Goal: Entertainment & Leisure: Consume media (video, audio)

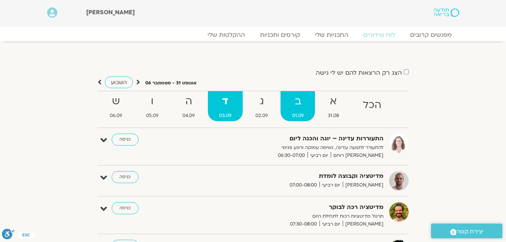
click at [301, 109] on strong "ב" at bounding box center [298, 101] width 34 height 17
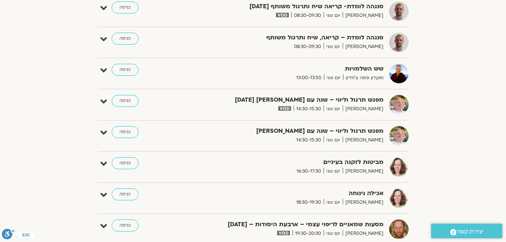
scroll to position [412, 0]
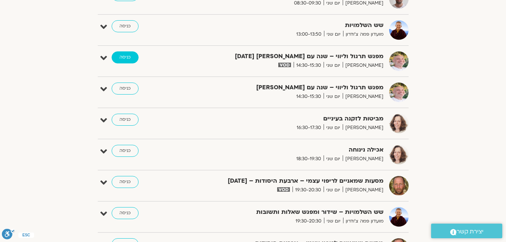
click at [129, 60] on link "כניסה" at bounding box center [125, 57] width 27 height 12
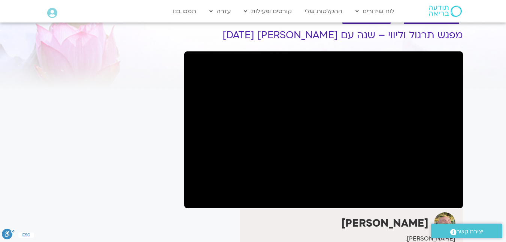
scroll to position [75, 0]
